Goal: Information Seeking & Learning: Learn about a topic

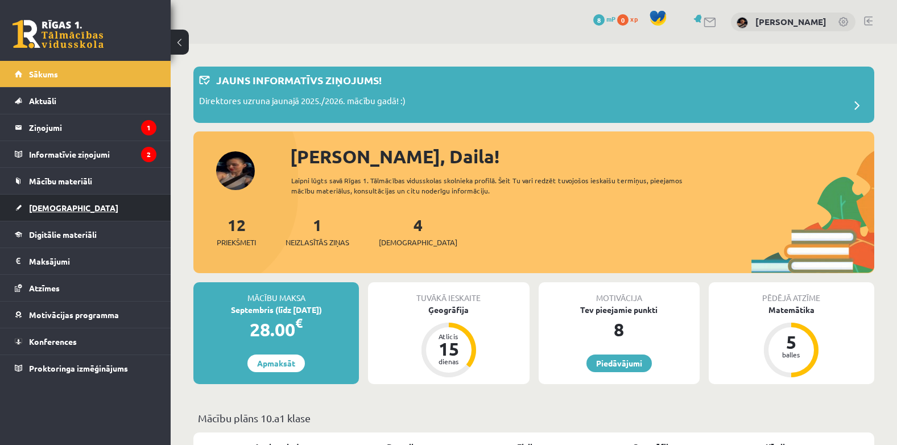
click at [52, 201] on link "[DEMOGRAPHIC_DATA]" at bounding box center [86, 208] width 142 height 26
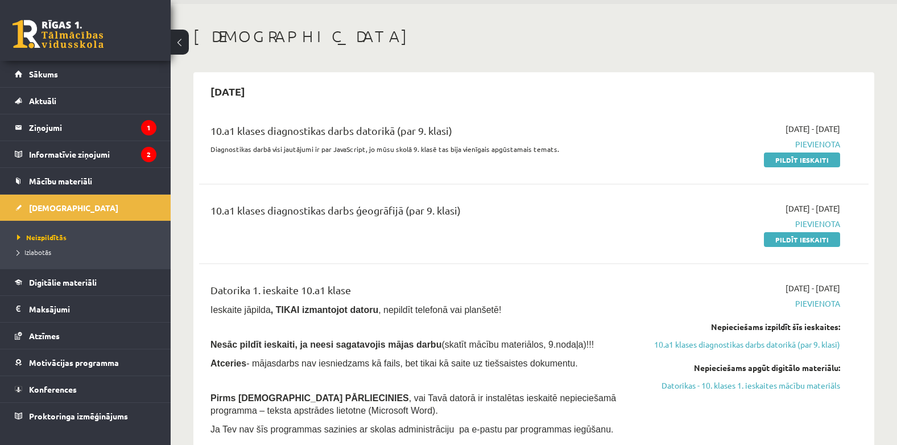
scroll to position [64, 0]
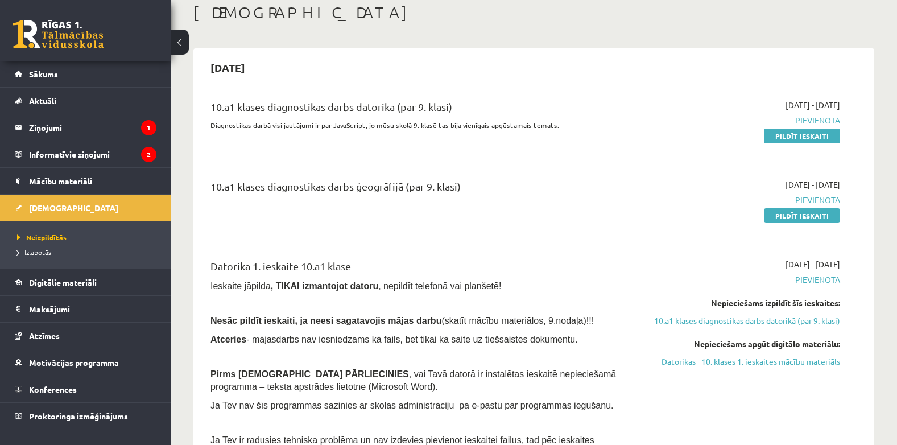
click at [185, 36] on button at bounding box center [180, 42] width 18 height 25
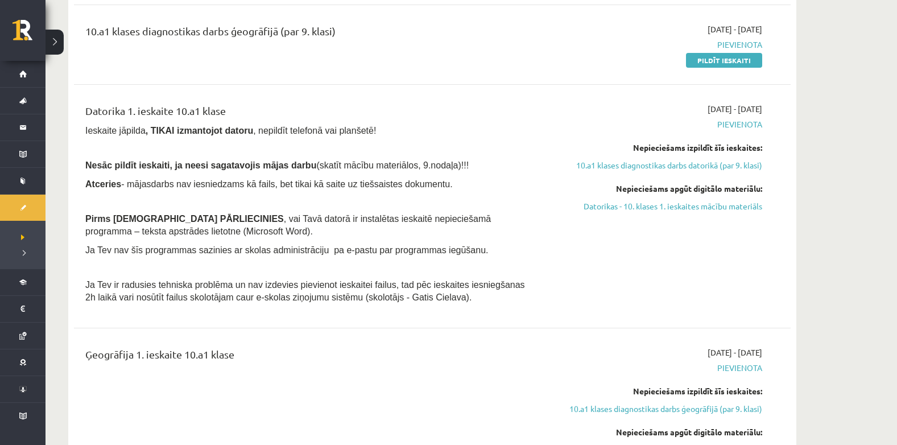
scroll to position [212, 0]
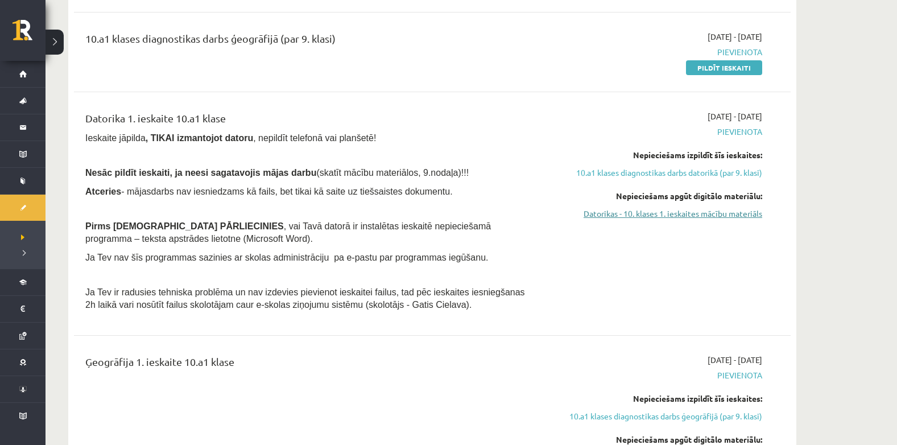
click at [719, 214] on link "Datorikas - 10. klases 1. ieskaites mācību materiāls" at bounding box center [655, 214] width 214 height 12
click at [680, 213] on link "Datorikas - 10. klases 1. ieskaites mācību materiāls" at bounding box center [655, 214] width 214 height 12
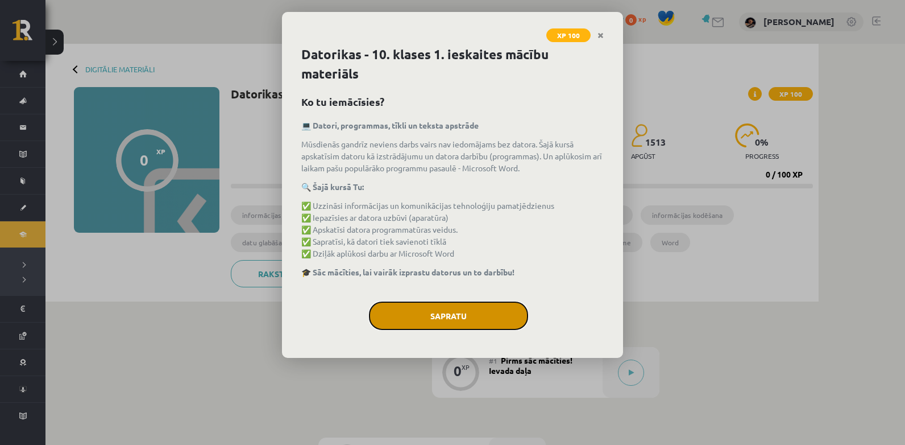
click at [467, 316] on button "Sapratu" at bounding box center [448, 315] width 159 height 28
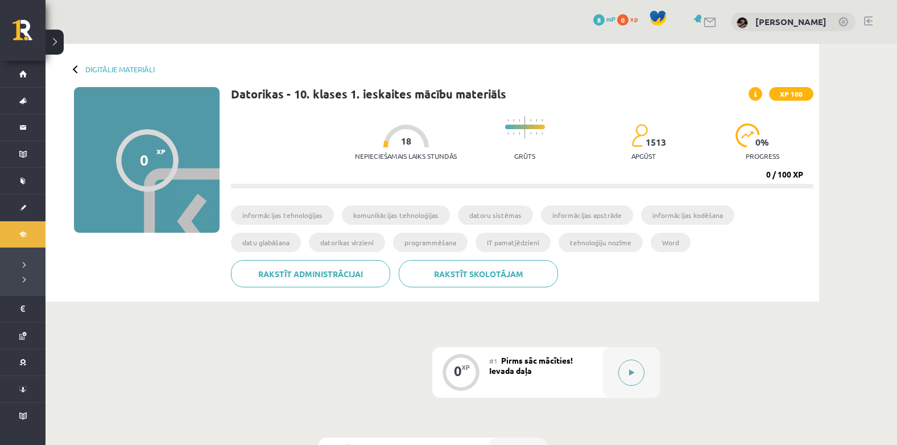
click at [632, 370] on icon at bounding box center [631, 372] width 5 height 7
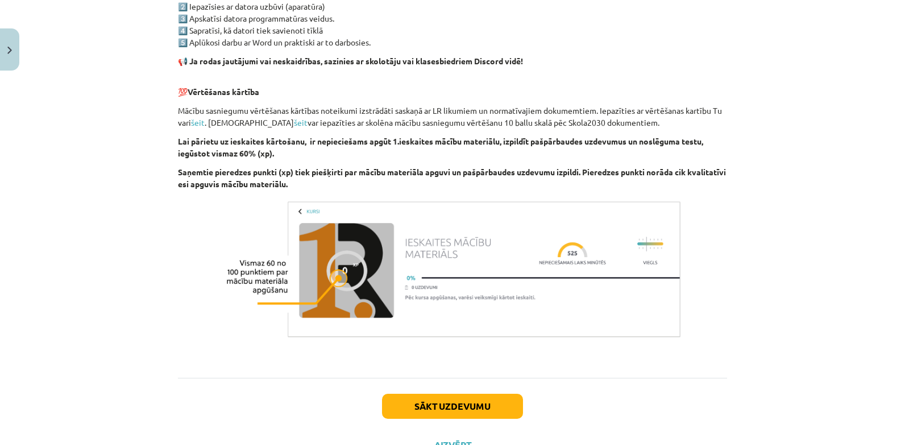
scroll to position [762, 0]
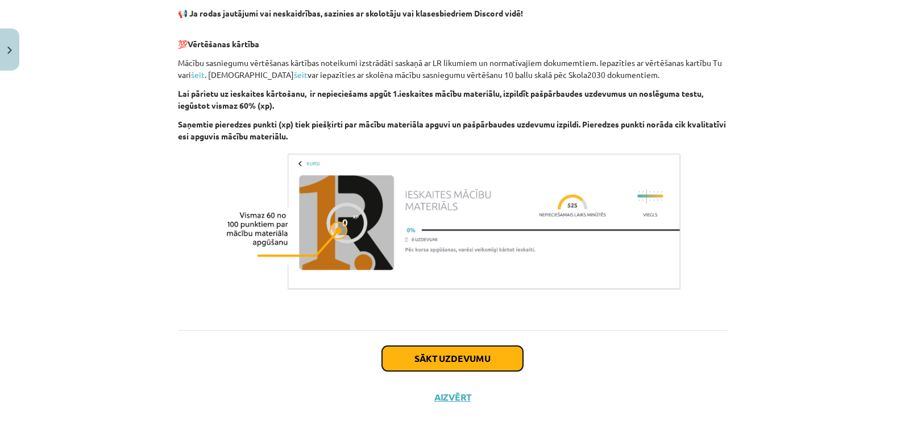
click at [486, 366] on button "Sākt uzdevumu" at bounding box center [452, 358] width 141 height 25
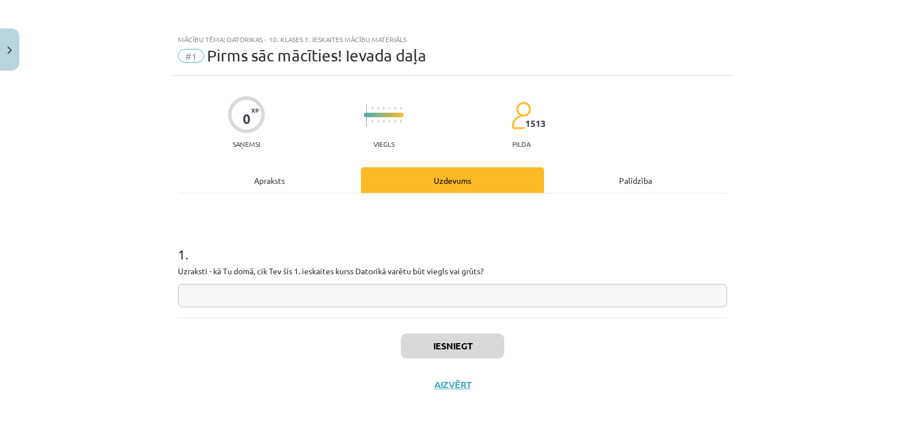
click at [379, 291] on input "text" at bounding box center [452, 295] width 549 height 23
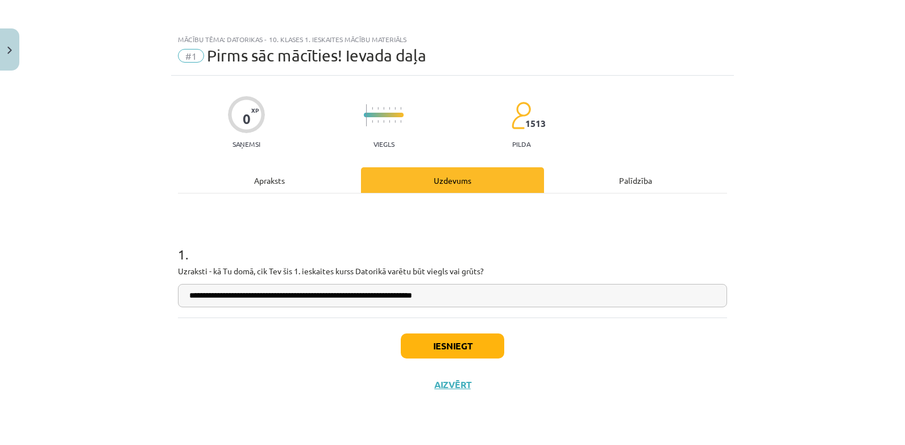
type input "**********"
click at [453, 338] on button "Iesniegt" at bounding box center [453, 345] width 104 height 25
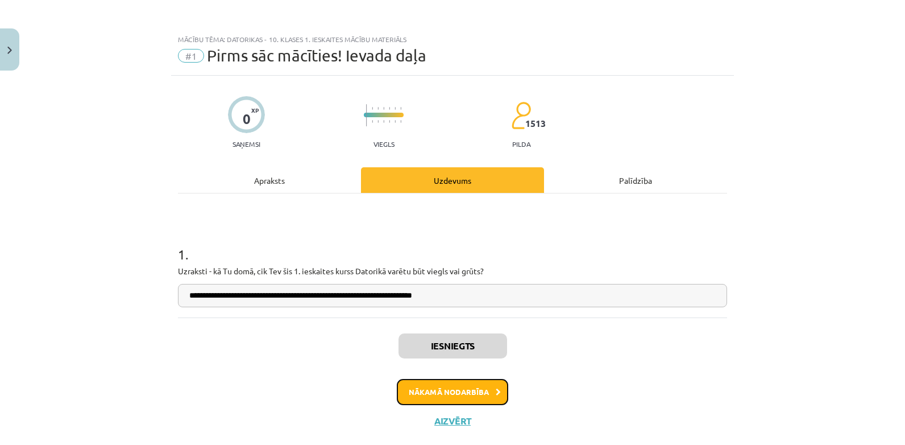
click at [462, 398] on button "Nākamā nodarbība" at bounding box center [452, 392] width 111 height 26
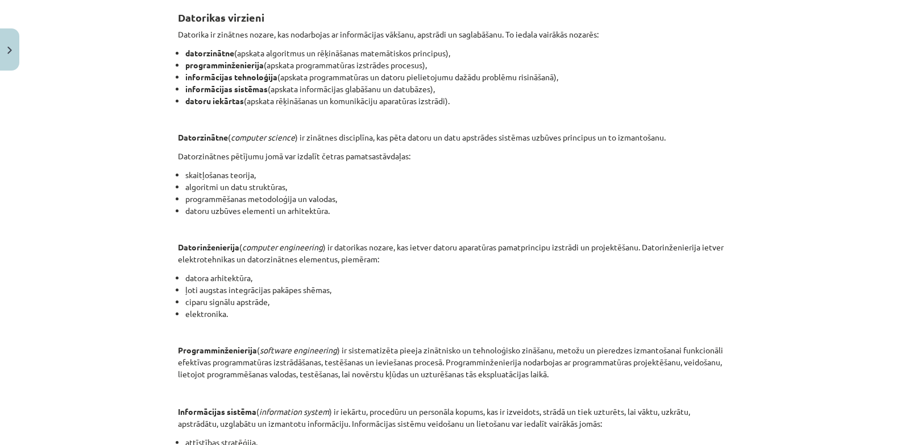
scroll to position [243, 0]
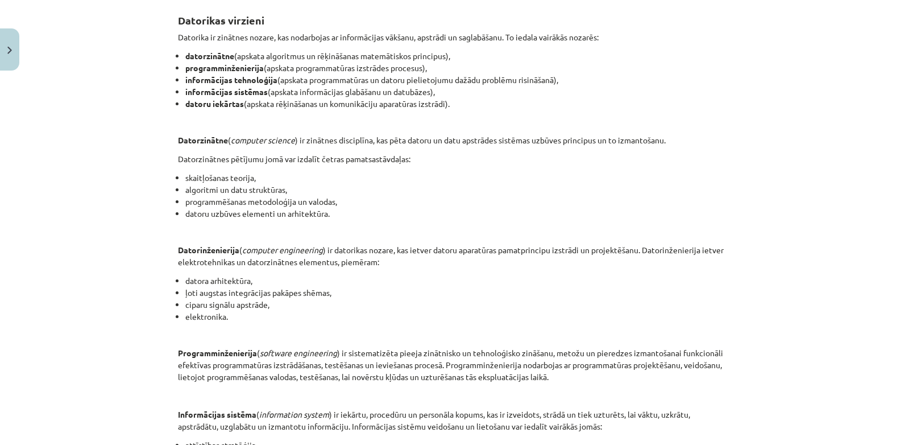
drag, startPoint x: 905, startPoint y: 263, endPoint x: 833, endPoint y: 345, distance: 109.3
click at [833, 345] on div "Mācību tēma: Datorikas - 10. klases 1. ieskaites mācību materiāls #2 1. tēma – …" at bounding box center [452, 222] width 905 height 445
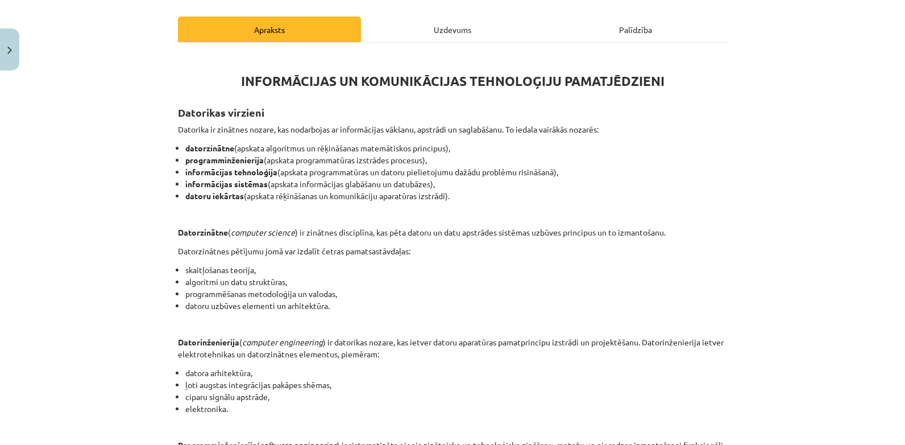
scroll to position [148, 0]
